Goal: Download file/media

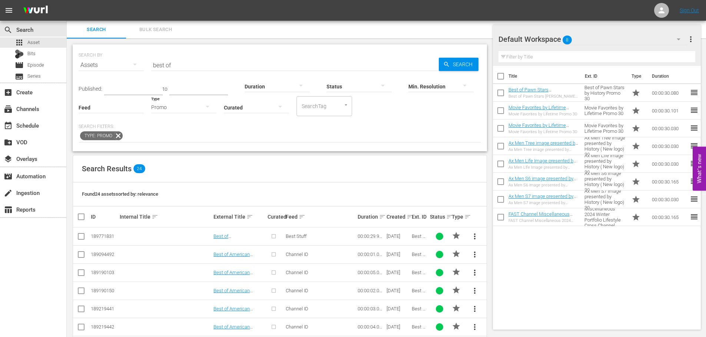
scroll to position [140, 0]
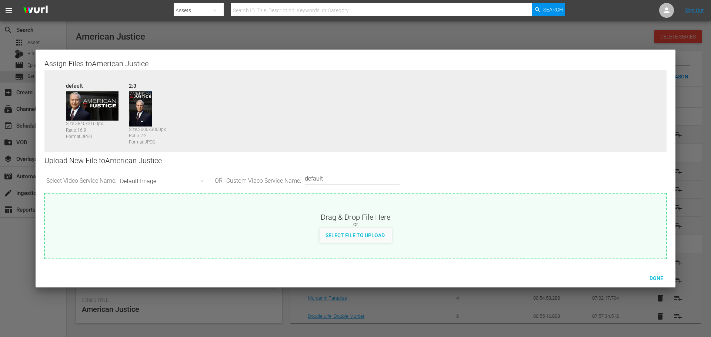
scroll to position [106, 0]
click at [426, 41] on div at bounding box center [355, 168] width 711 height 337
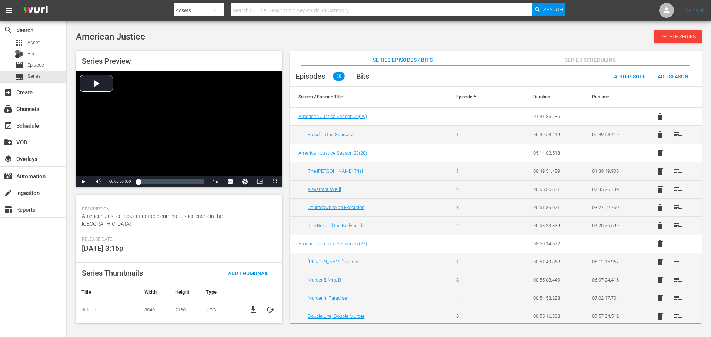
scroll to position [123, 0]
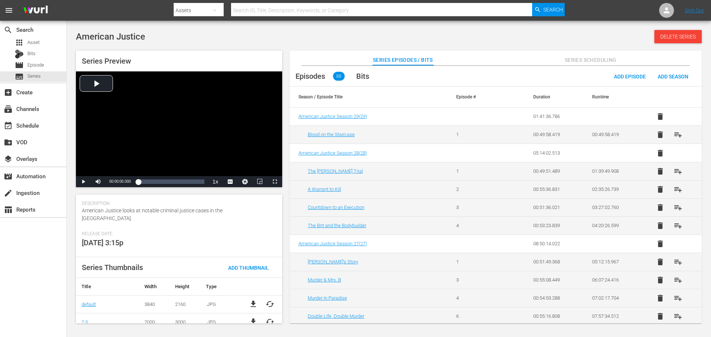
click at [251, 300] on span "file_download" at bounding box center [253, 304] width 9 height 9
